Goal: Task Accomplishment & Management: Use online tool/utility

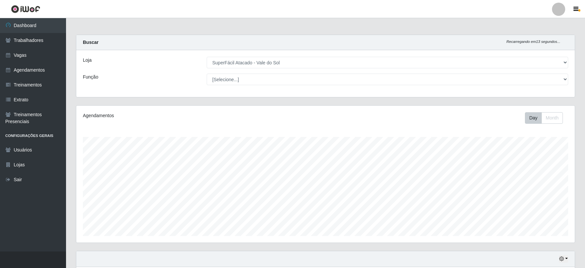
select select "502"
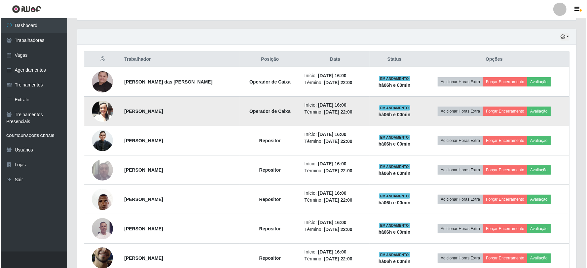
scroll to position [259, 0]
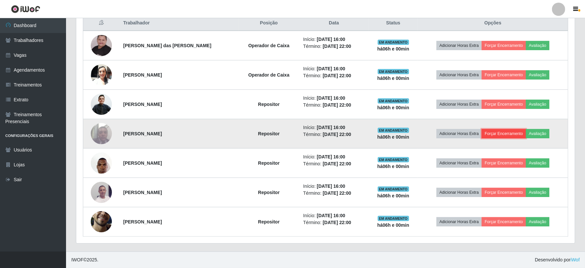
click at [499, 131] on button "Forçar Encerramento" at bounding box center [504, 133] width 44 height 9
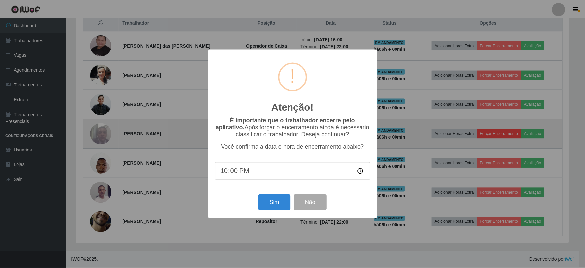
scroll to position [137, 494]
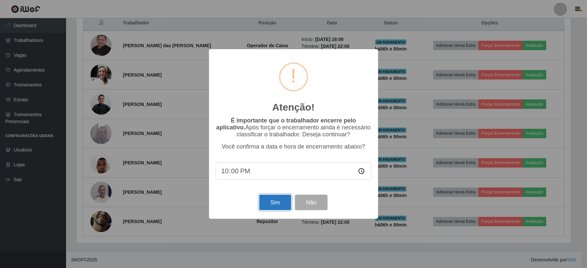
click at [274, 202] on button "Sim" at bounding box center [275, 203] width 32 height 16
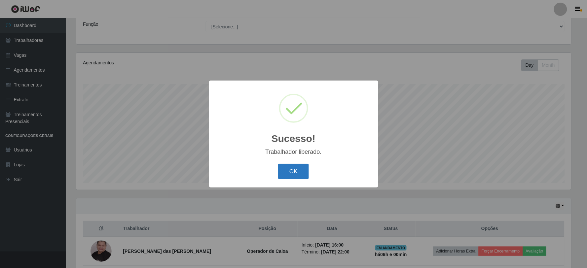
click at [284, 173] on button "OK" at bounding box center [293, 172] width 31 height 16
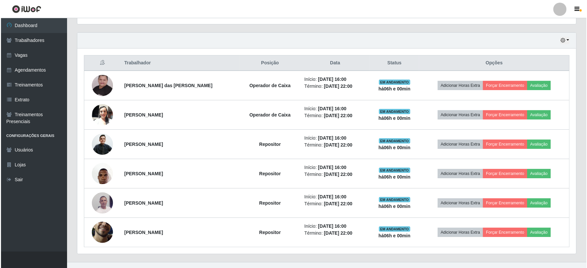
scroll to position [229, 0]
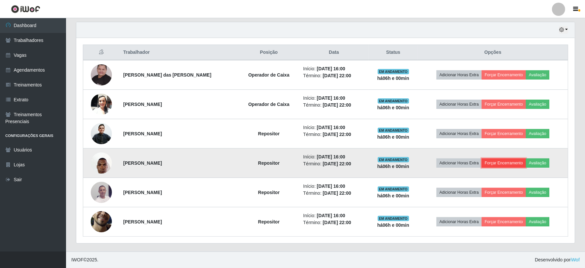
click at [507, 162] on button "Forçar Encerramento" at bounding box center [504, 163] width 44 height 9
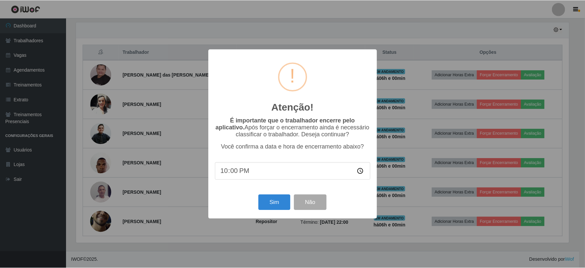
scroll to position [137, 494]
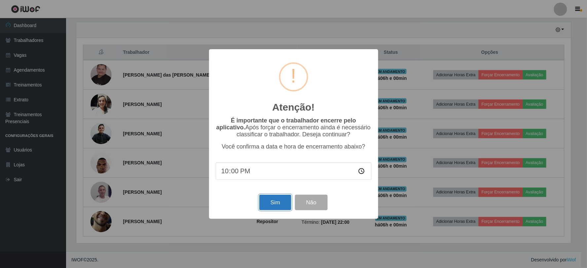
click at [272, 204] on button "Sim" at bounding box center [275, 203] width 32 height 16
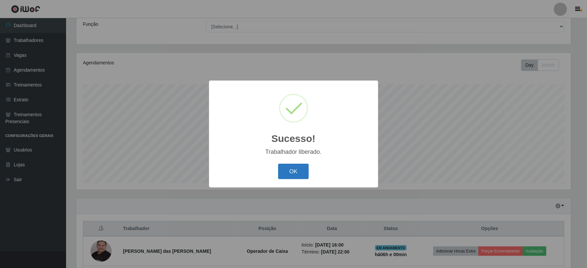
click at [299, 174] on button "OK" at bounding box center [293, 172] width 31 height 16
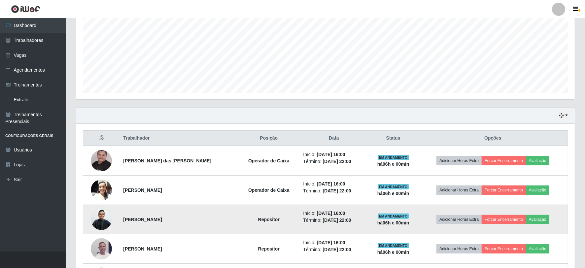
scroll to position [199, 0]
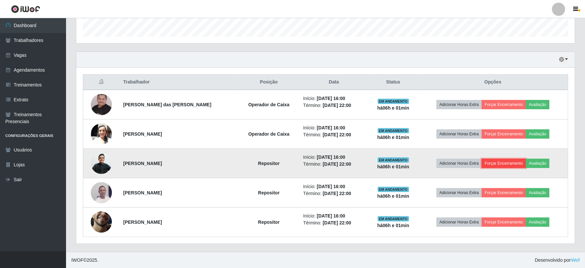
click at [511, 160] on button "Forçar Encerramento" at bounding box center [504, 163] width 44 height 9
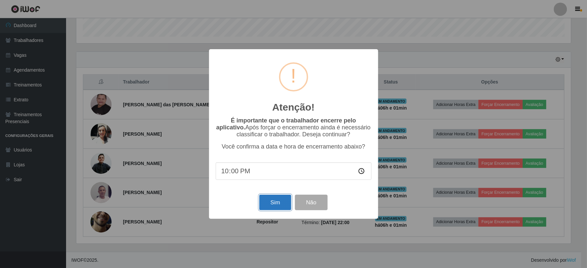
click at [269, 203] on button "Sim" at bounding box center [275, 203] width 32 height 16
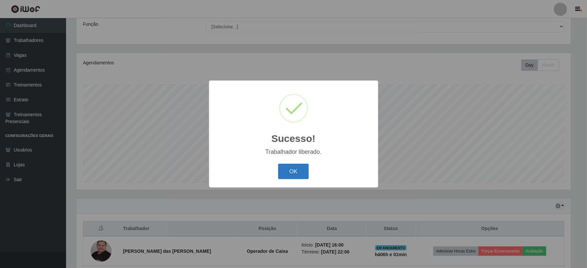
click at [304, 171] on button "OK" at bounding box center [293, 172] width 31 height 16
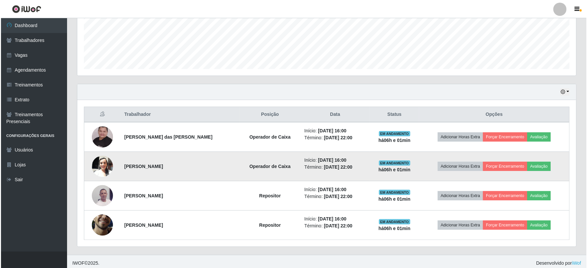
scroll to position [0, 0]
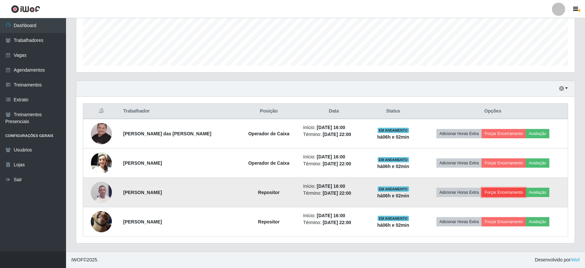
click at [496, 192] on button "Forçar Encerramento" at bounding box center [504, 192] width 44 height 9
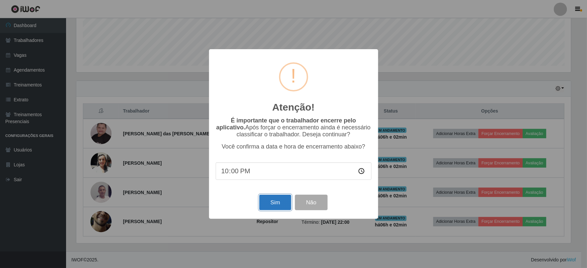
click at [268, 207] on button "Sim" at bounding box center [275, 203] width 32 height 16
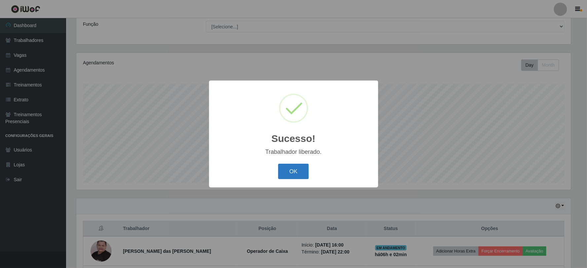
click at [290, 171] on button "OK" at bounding box center [293, 172] width 31 height 16
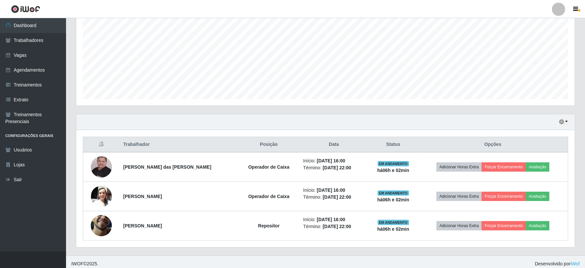
scroll to position [141, 0]
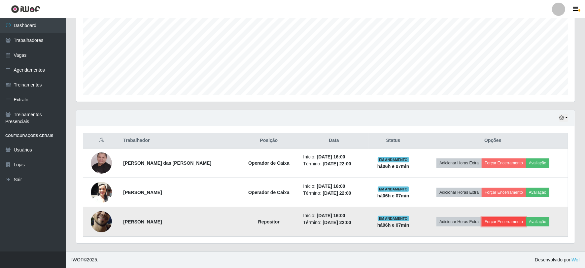
click at [503, 218] on button "Forçar Encerramento" at bounding box center [504, 221] width 44 height 9
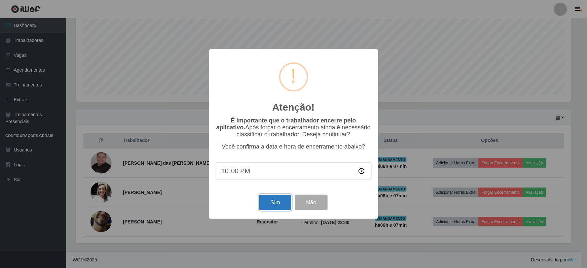
click at [279, 203] on button "Sim" at bounding box center [275, 203] width 32 height 16
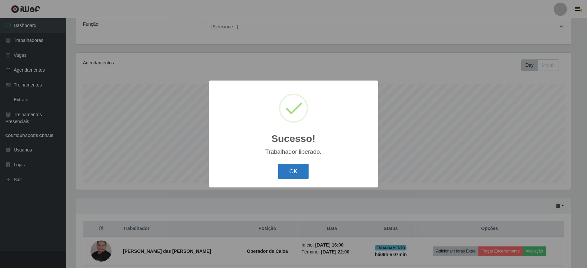
click at [286, 176] on button "OK" at bounding box center [293, 172] width 31 height 16
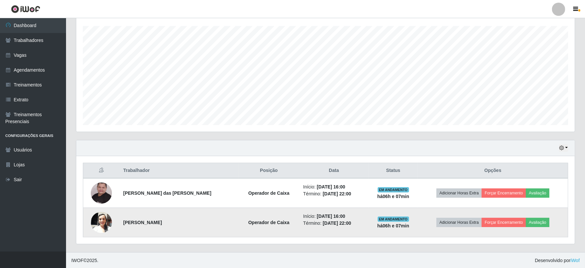
scroll to position [112, 0]
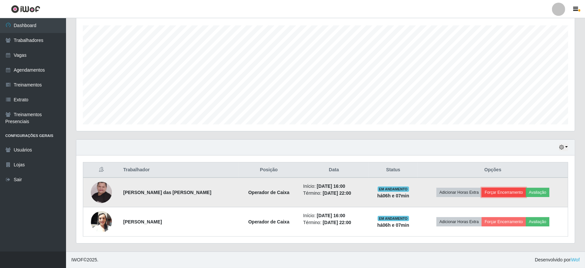
click at [509, 190] on button "Forçar Encerramento" at bounding box center [504, 192] width 44 height 9
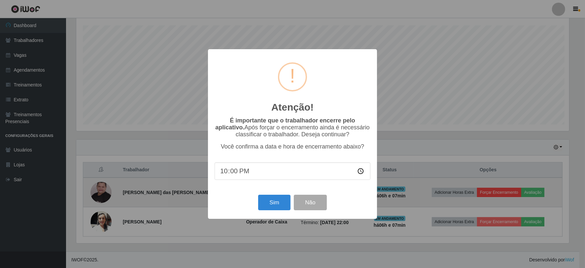
scroll to position [137, 494]
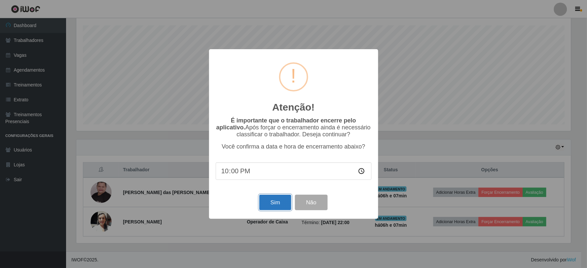
click at [273, 203] on button "Sim" at bounding box center [275, 203] width 32 height 16
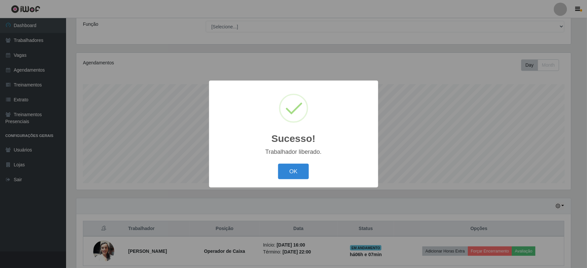
click at [293, 163] on div "OK Cancel" at bounding box center [294, 171] width 156 height 19
drag, startPoint x: 301, startPoint y: 160, endPoint x: 304, endPoint y: 156, distance: 5.2
click at [304, 156] on div "Sucesso! × Trabalhador liberado. OK Cancel" at bounding box center [293, 134] width 169 height 107
click at [287, 169] on button "OK" at bounding box center [293, 172] width 31 height 16
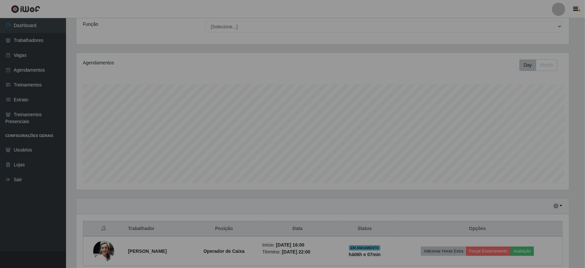
scroll to position [137, 499]
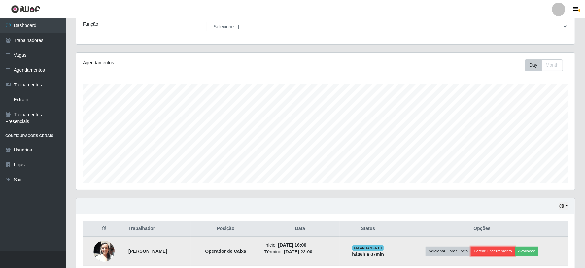
click at [499, 255] on button "Forçar Encerramento" at bounding box center [493, 251] width 44 height 9
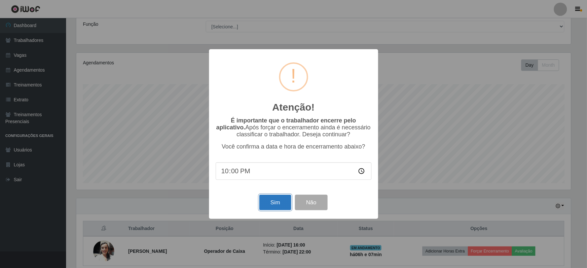
click at [282, 210] on button "Sim" at bounding box center [275, 203] width 32 height 16
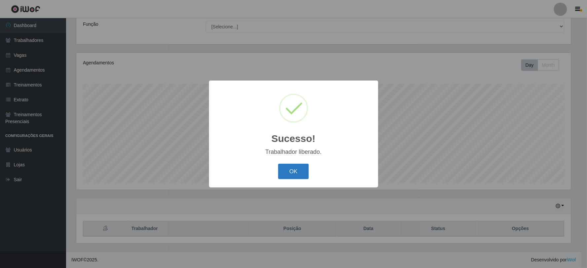
click at [291, 173] on button "OK" at bounding box center [293, 172] width 31 height 16
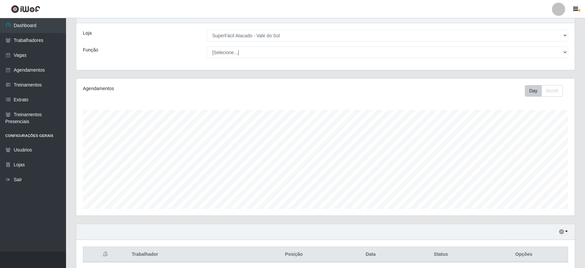
scroll to position [0, 0]
